Goal: Obtain resource: Obtain resource

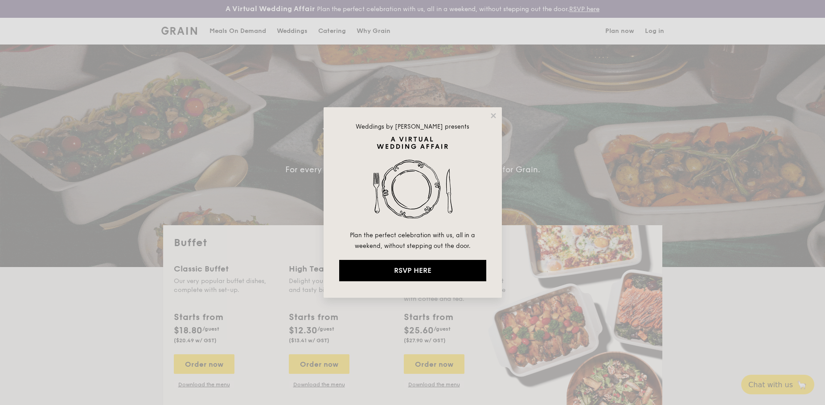
select select
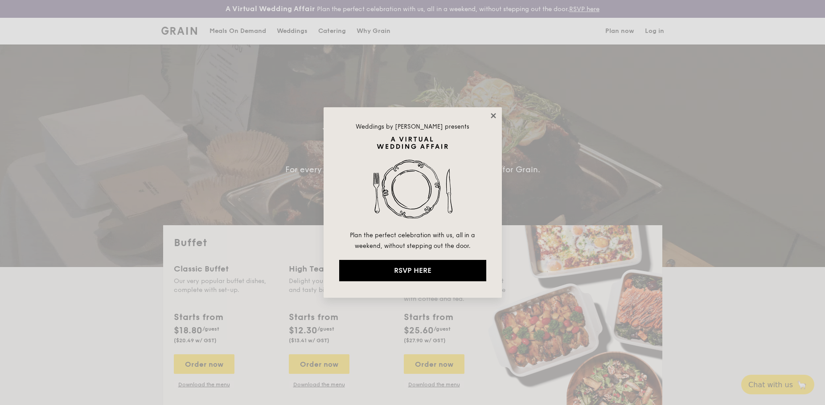
click at [492, 115] on icon at bounding box center [493, 115] width 5 height 5
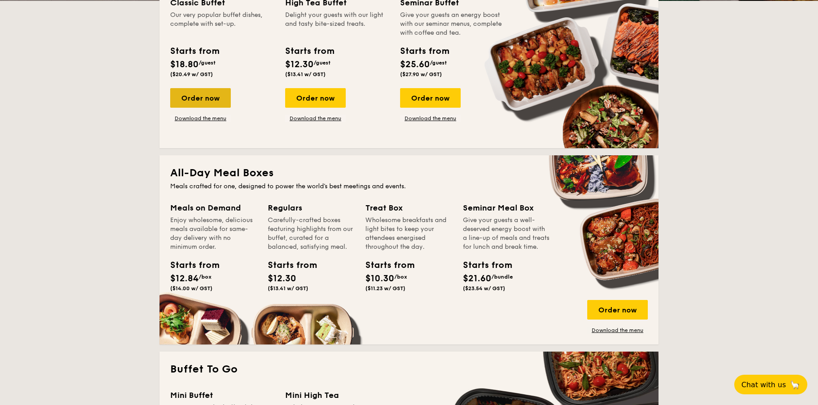
scroll to position [267, 0]
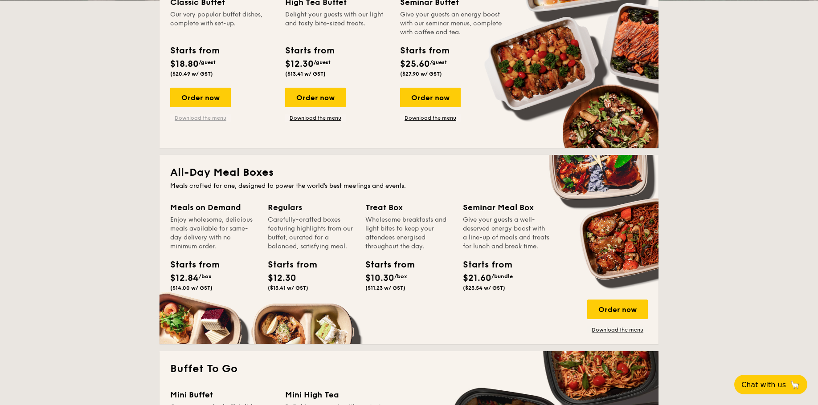
drag, startPoint x: 212, startPoint y: 102, endPoint x: 216, endPoint y: 118, distance: 16.5
click at [216, 118] on div "Order now Download the menu" at bounding box center [200, 105] width 61 height 34
click at [213, 118] on link "Download the menu" at bounding box center [200, 118] width 61 height 7
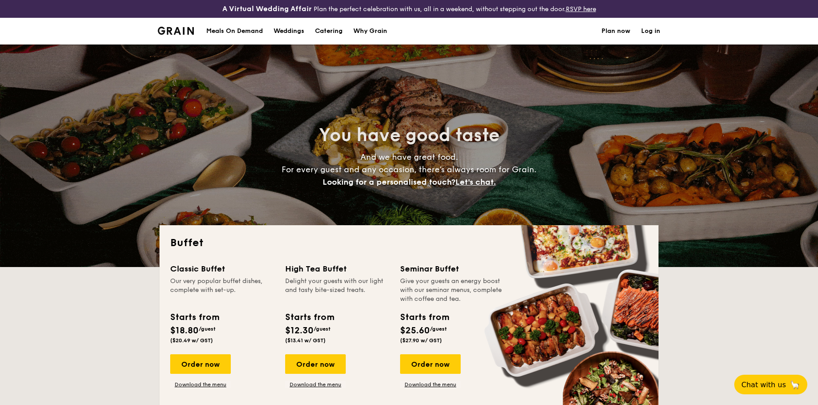
select select
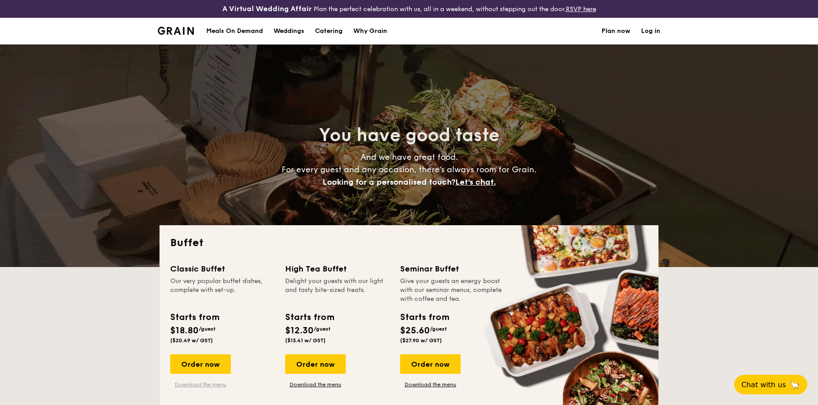
click at [196, 384] on link "Download the menu" at bounding box center [200, 384] width 61 height 7
